Goal: Task Accomplishment & Management: Use online tool/utility

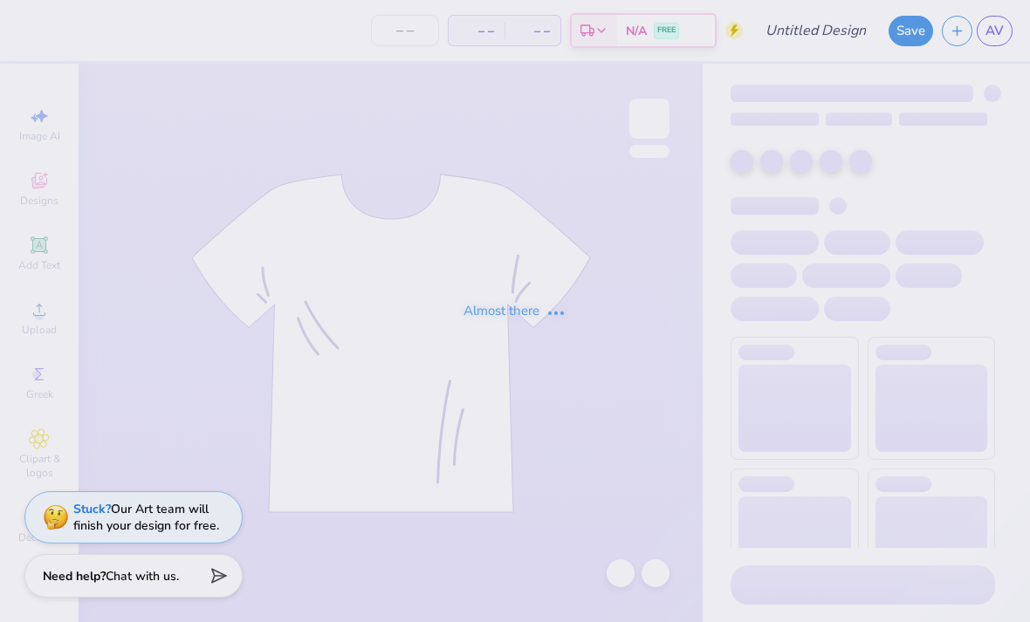
type input "[GEOGRAPHIC_DATA][US_STATE]: [GEOGRAPHIC_DATA][PERSON_NAME] : [PERSON_NAME]"
type input "12"
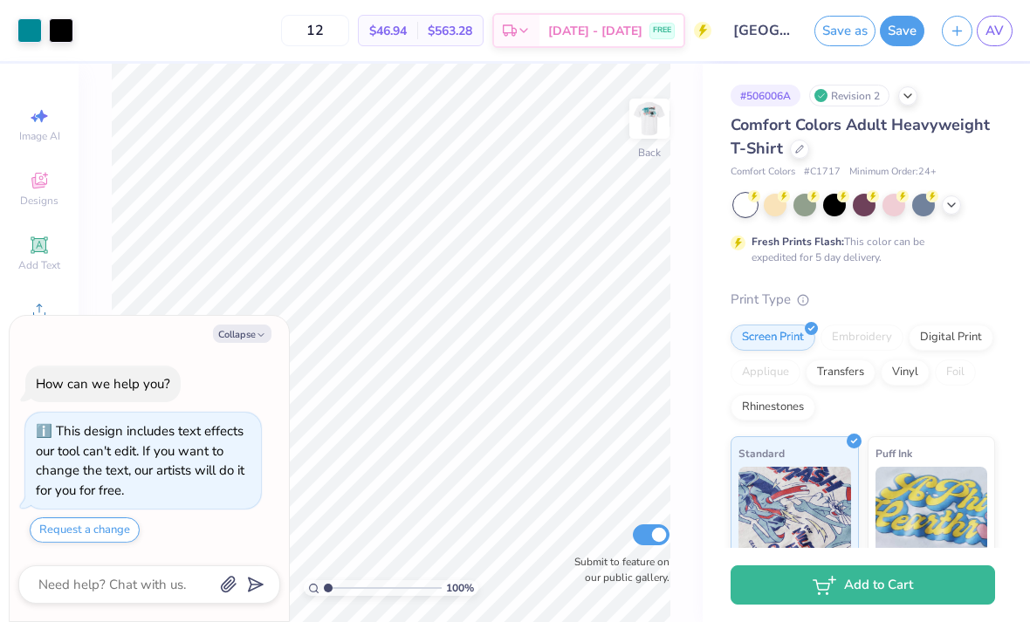
click at [229, 343] on button "Collapse" at bounding box center [242, 334] width 58 height 18
type textarea "x"
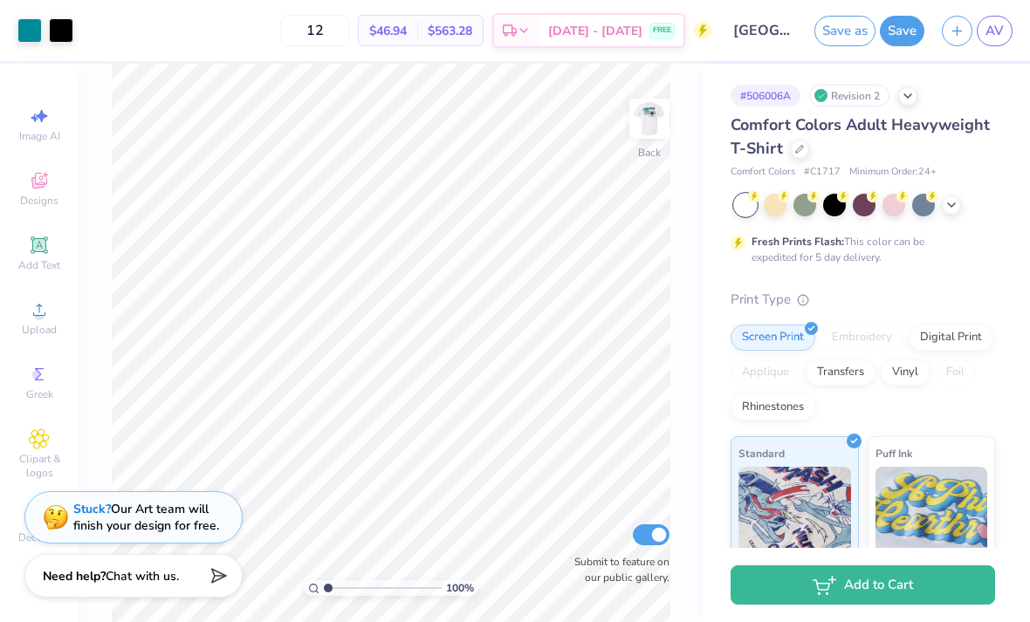
click at [67, 506] on img at bounding box center [56, 518] width 26 height 26
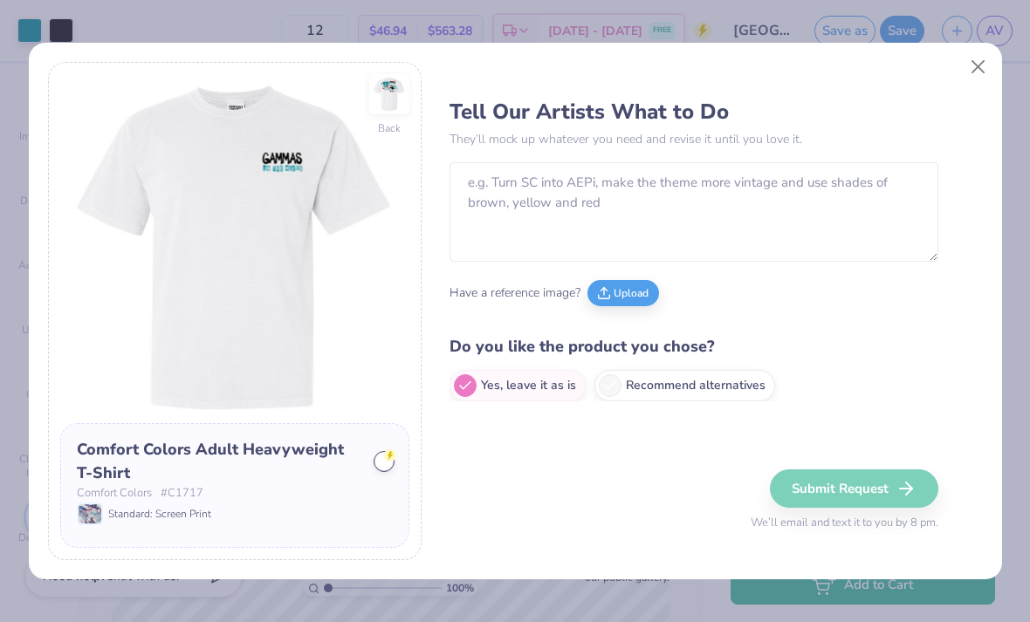
click at [73, 494] on div "Comfort Colors Adult Heavyweight T-Shirt Comfort Colors # C1717 Standard: Scree…" at bounding box center [234, 485] width 349 height 125
click at [94, 506] on img at bounding box center [90, 514] width 23 height 19
click at [805, 196] on textarea at bounding box center [694, 212] width 489 height 100
click at [400, 95] on img at bounding box center [389, 94] width 40 height 40
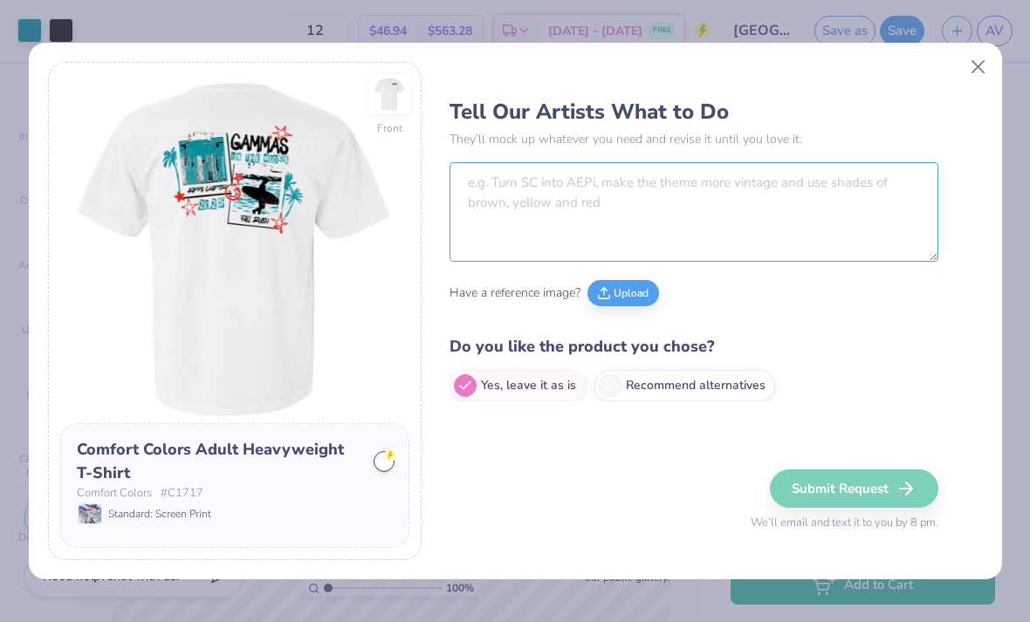
click at [815, 206] on textarea at bounding box center [694, 212] width 489 height 100
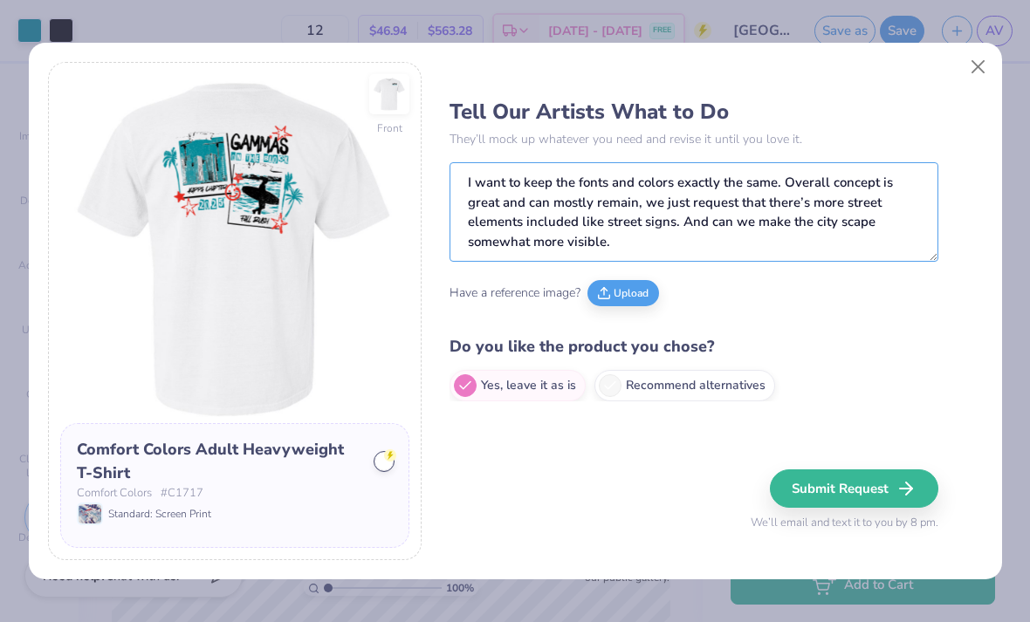
type textarea "I want to keep the fonts and colors exactly the same. Overall concept is great …"
click at [856, 490] on button "Submit Request" at bounding box center [854, 489] width 168 height 38
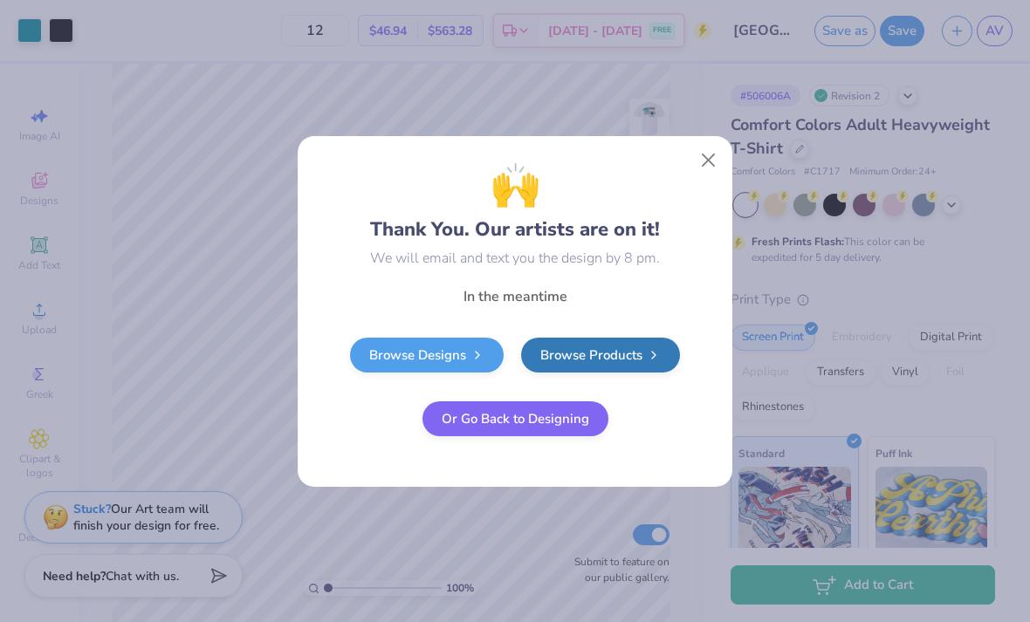
click at [714, 172] on button "Close" at bounding box center [708, 159] width 33 height 33
